Goal: Task Accomplishment & Management: Use online tool/utility

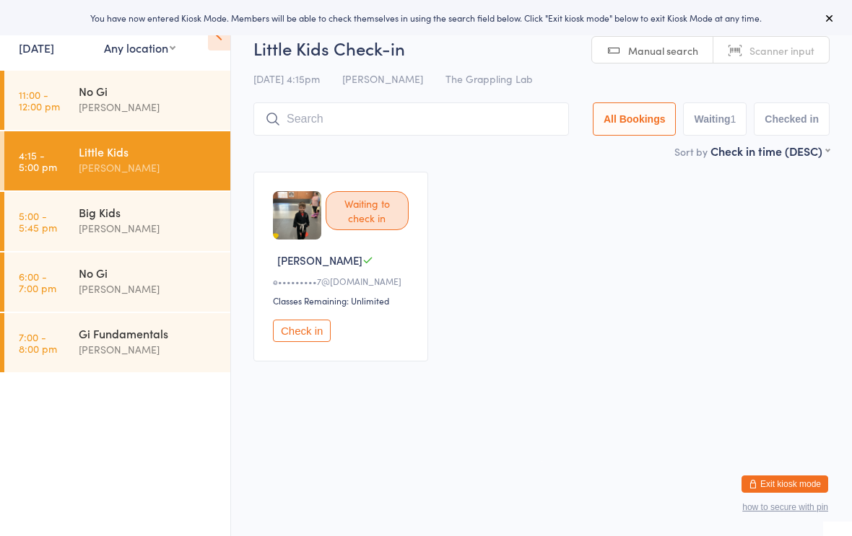
click at [421, 133] on input "search" at bounding box center [410, 118] width 315 height 33
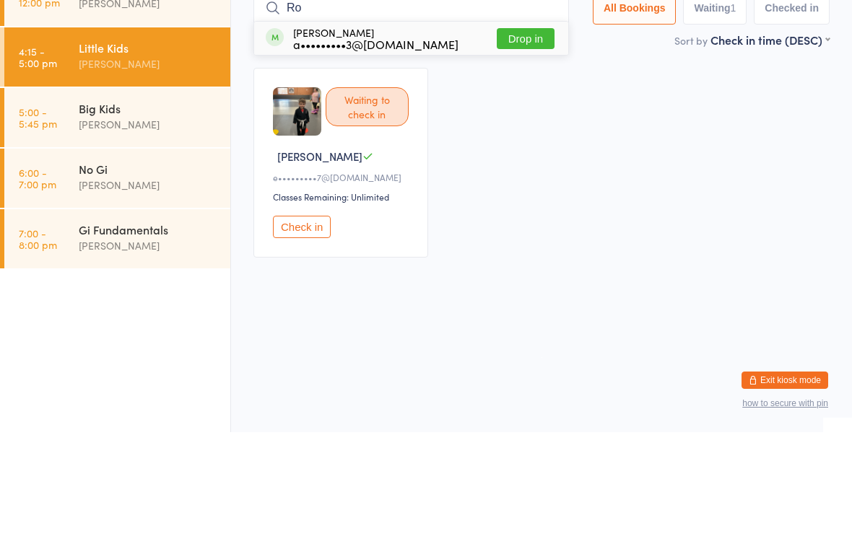
type input "R"
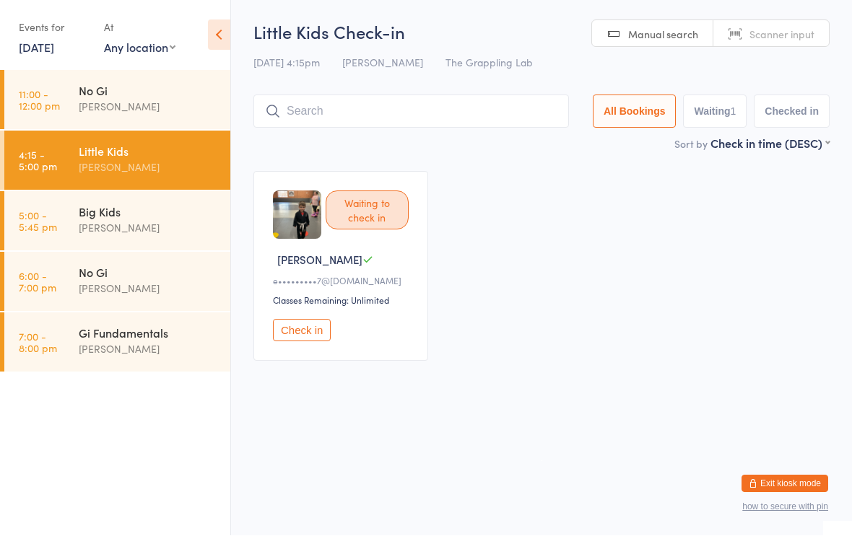
click at [164, 84] on div "No Gi" at bounding box center [148, 91] width 139 height 16
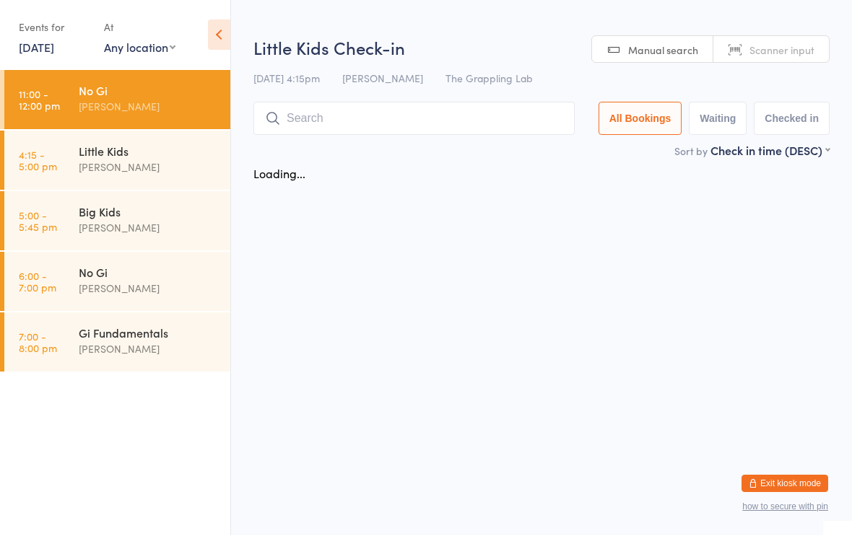
scroll to position [1, 0]
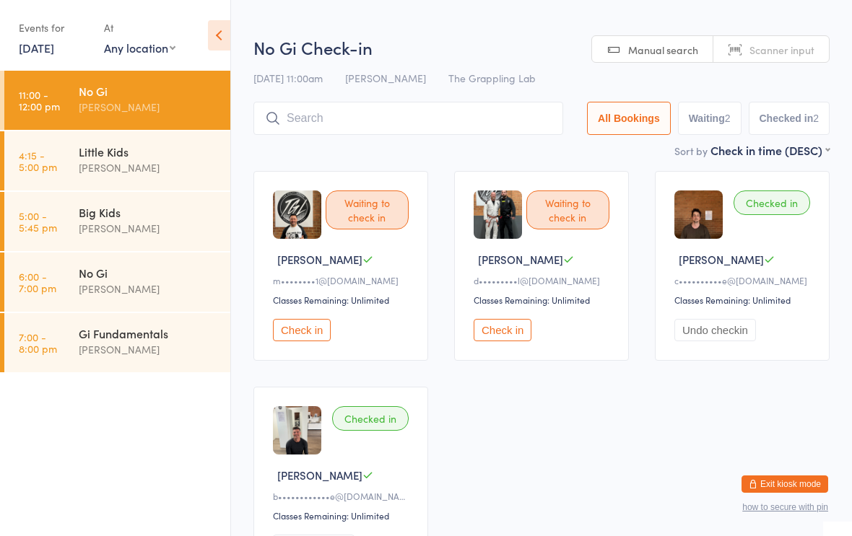
click at [450, 123] on input "search" at bounding box center [408, 118] width 310 height 33
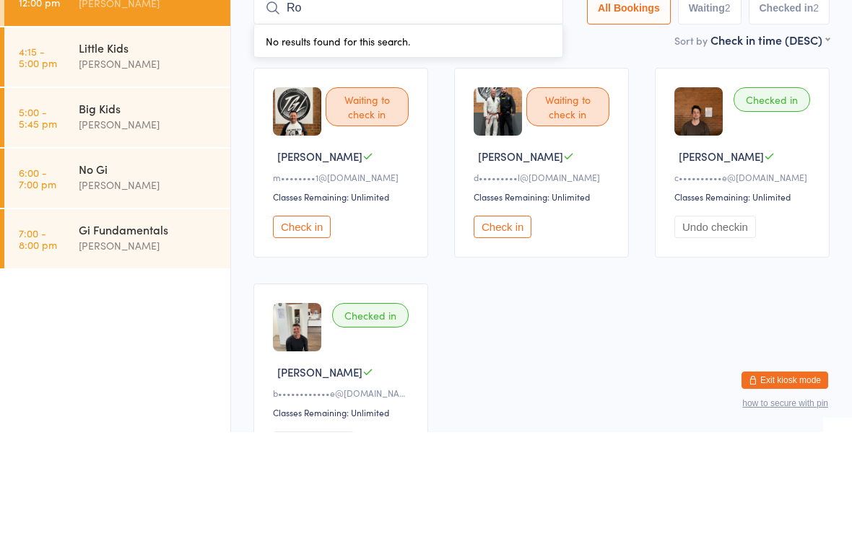
type input "R"
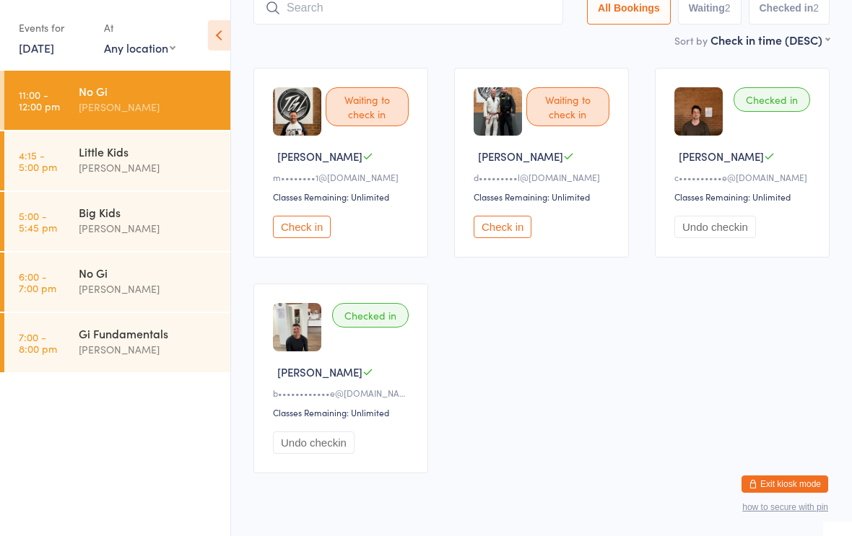
click at [148, 152] on div "Little Kids" at bounding box center [148, 152] width 139 height 16
